Goal: Task Accomplishment & Management: Complete application form

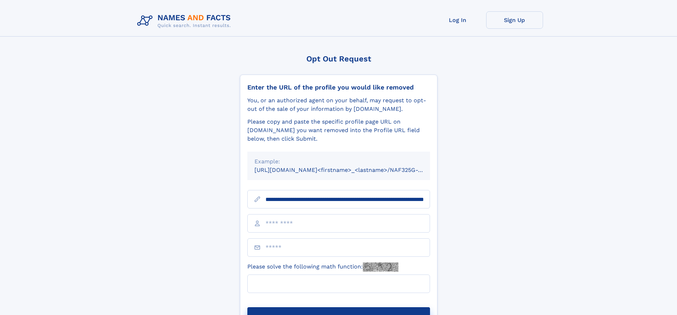
scroll to position [0, 71]
type input "**********"
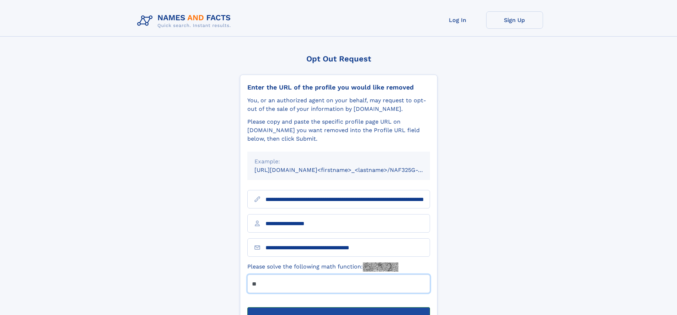
type input "**"
click at [338, 307] on button "Submit Opt Out Request" at bounding box center [338, 318] width 183 height 23
